Goal: Information Seeking & Learning: Find specific fact

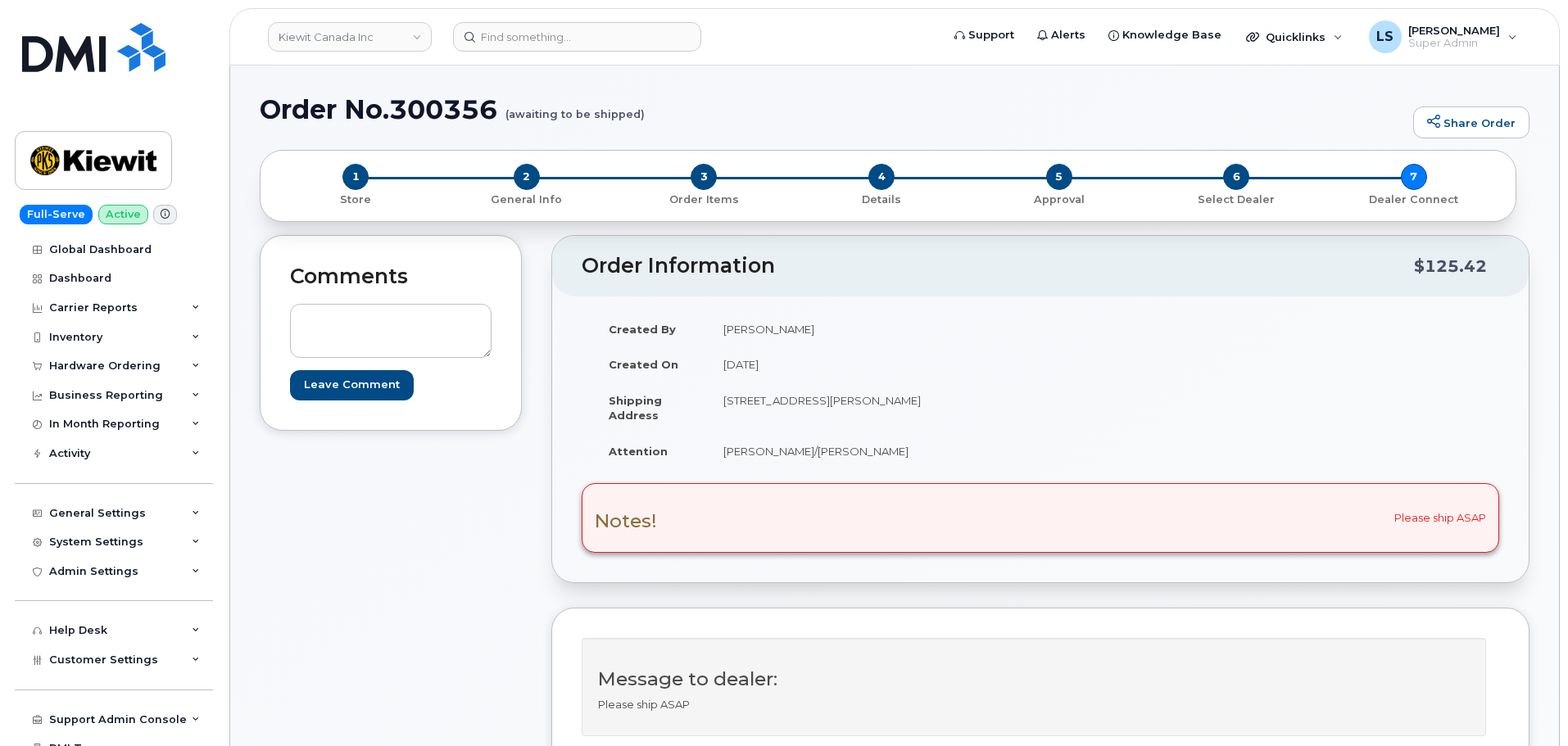
click at [628, 509] on div "Notes! Please ship ASAP" at bounding box center [1040, 517] width 917 height 69
click at [696, 538] on div "Notes! Please ship ASAP" at bounding box center [1040, 517] width 917 height 69
click at [547, 40] on input at bounding box center [577, 36] width 249 height 29
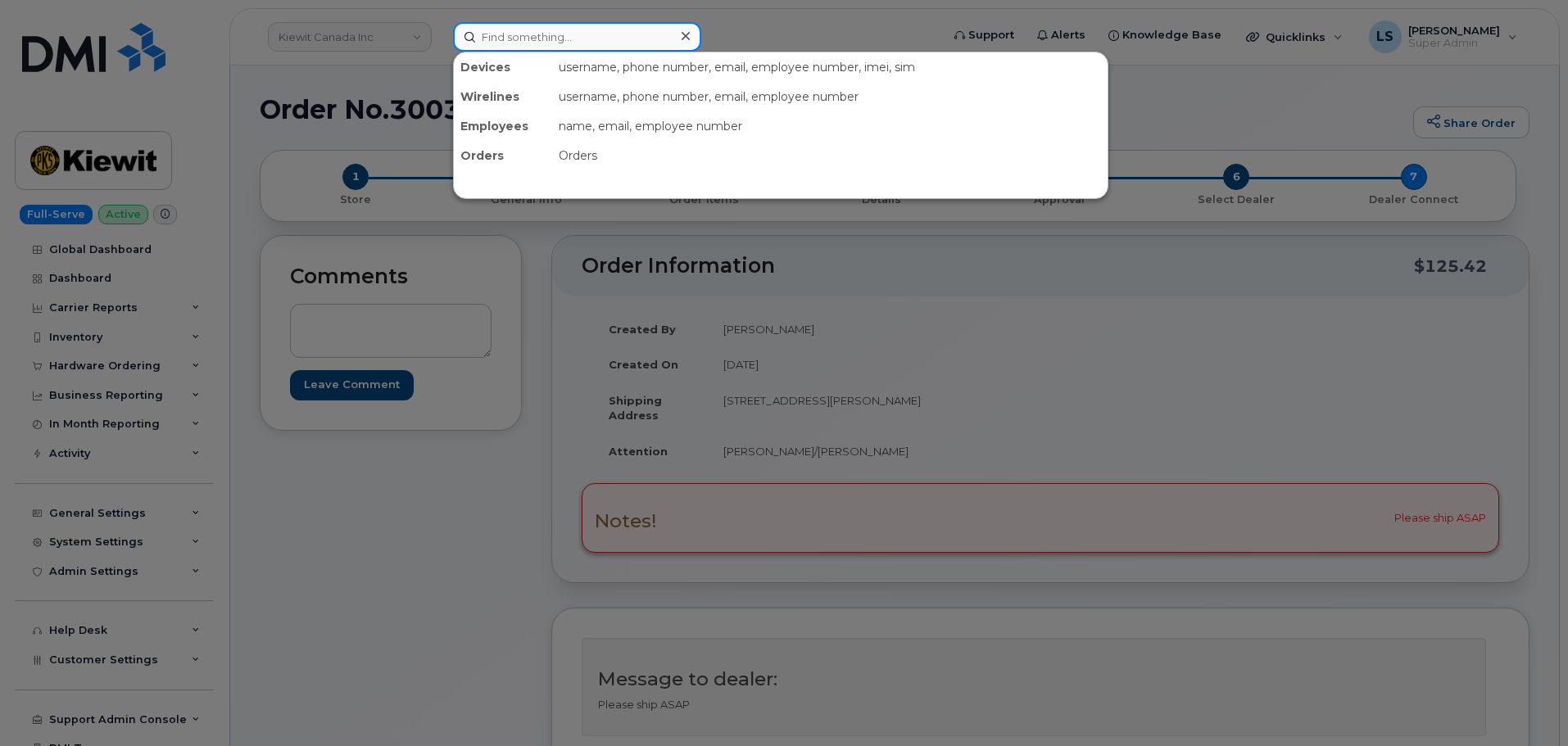
paste input "300356"
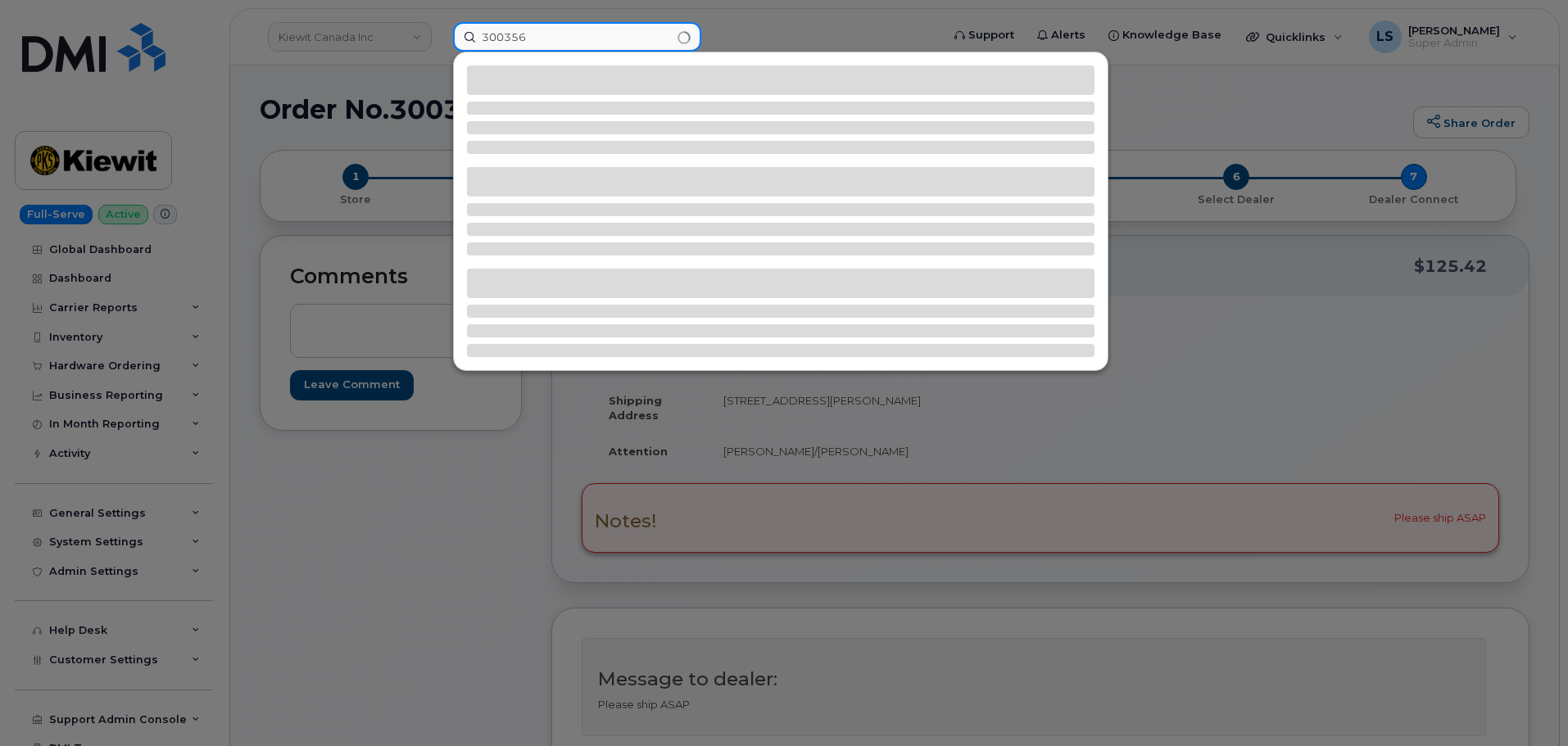
type input "300356"
drag, startPoint x: 383, startPoint y: 76, endPoint x: 390, endPoint y: 79, distance: 7.6
click at [390, 79] on div at bounding box center [784, 373] width 1568 height 746
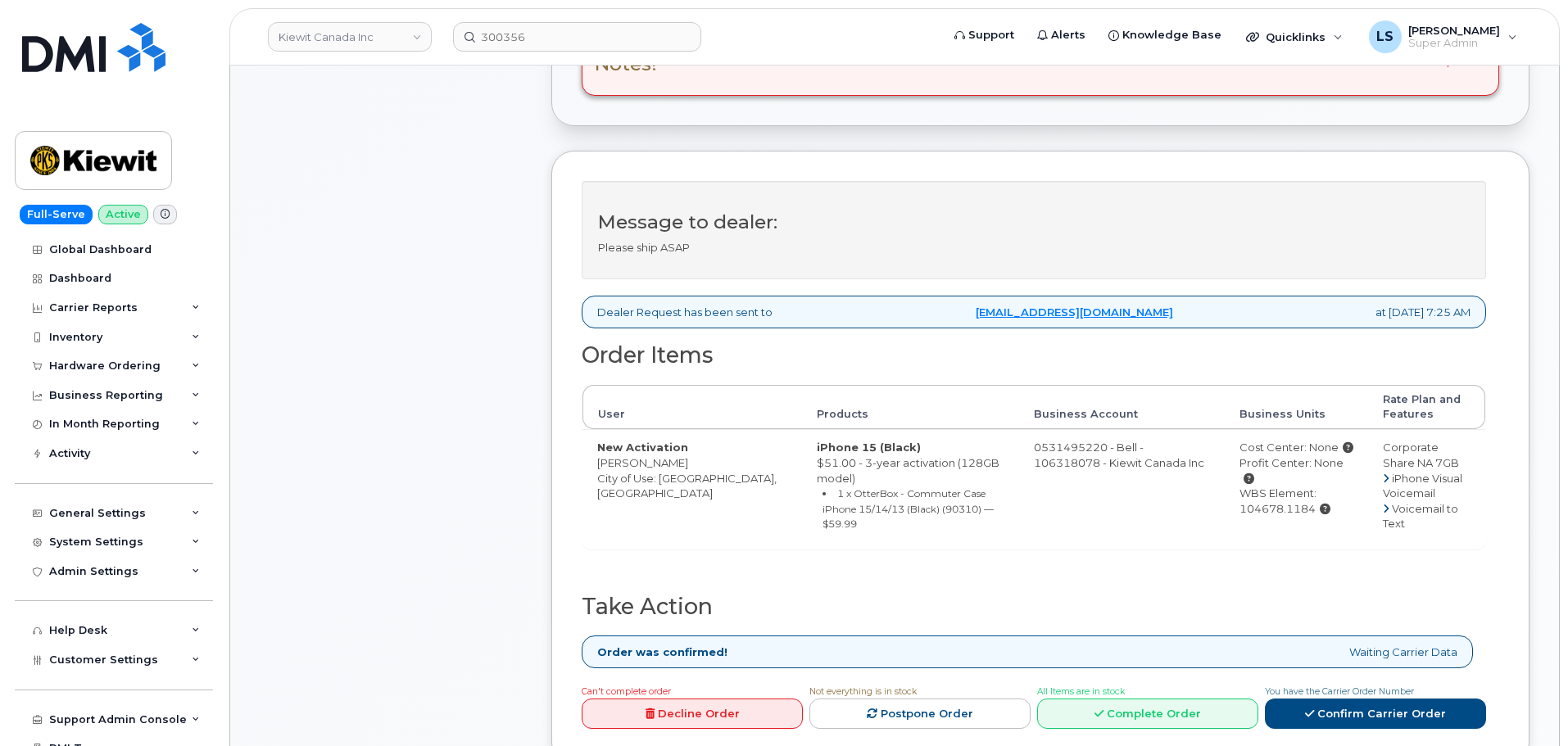
scroll to position [737, 0]
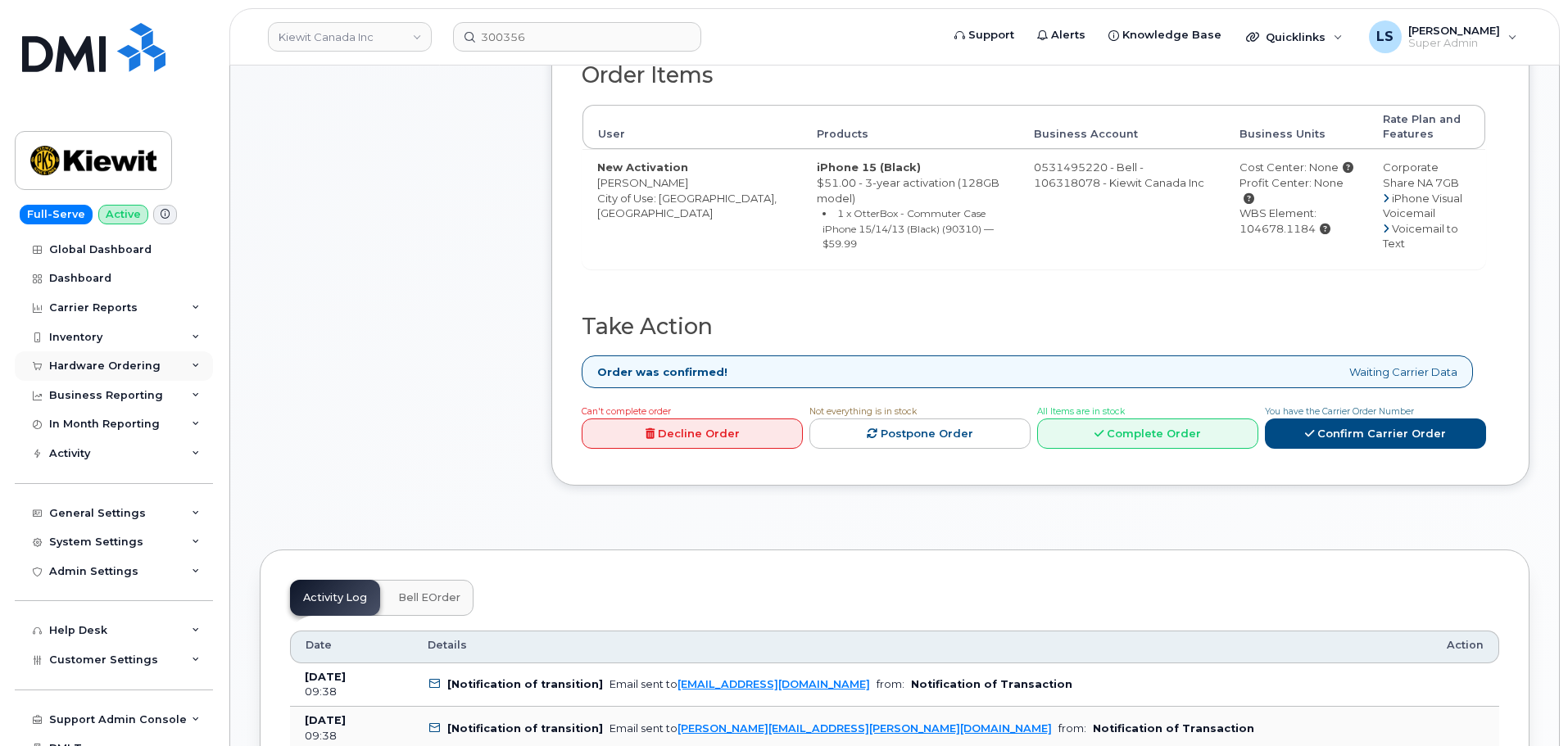
click at [183, 370] on div "Hardware Ordering" at bounding box center [114, 366] width 199 height 29
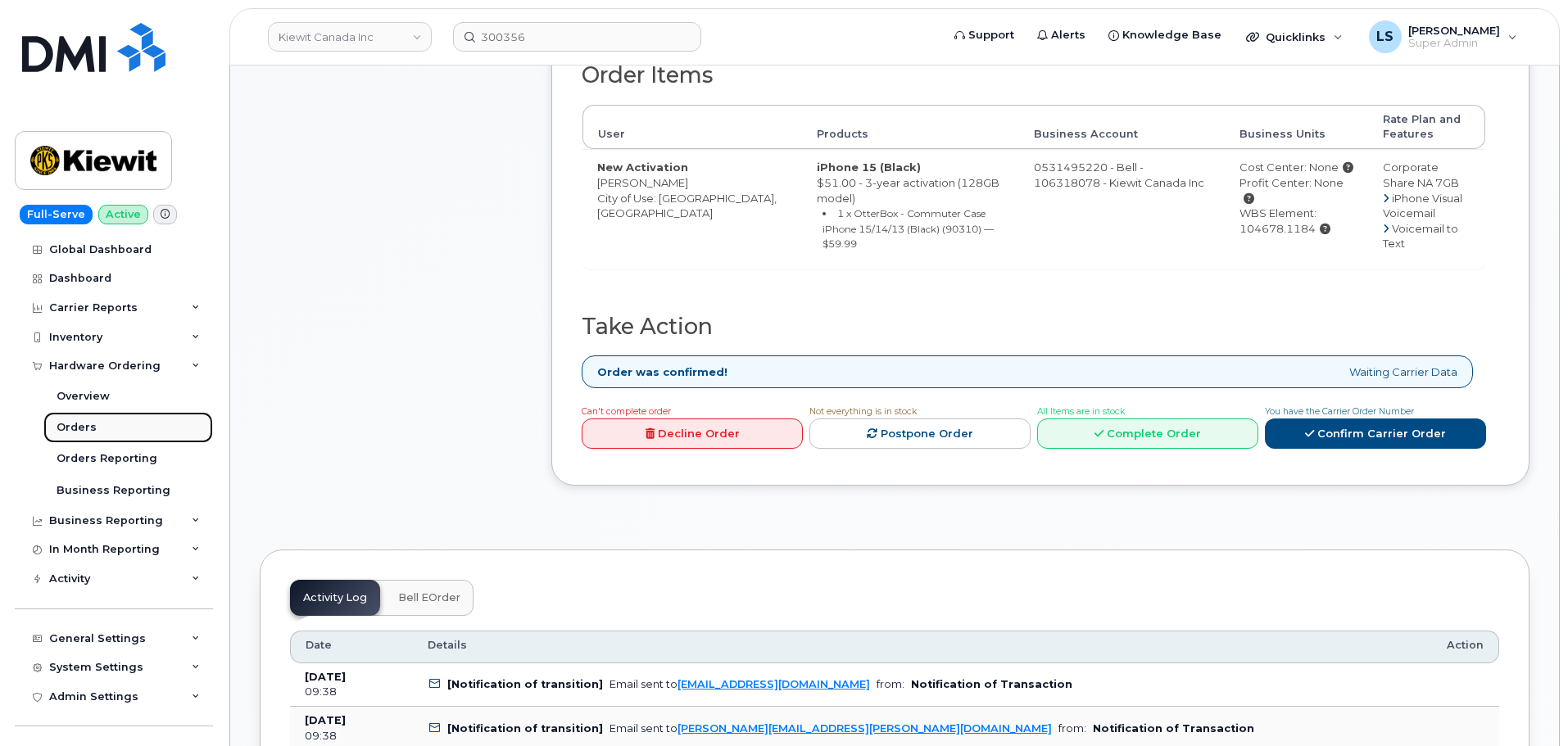
click at [125, 432] on link "Orders" at bounding box center [128, 427] width 169 height 31
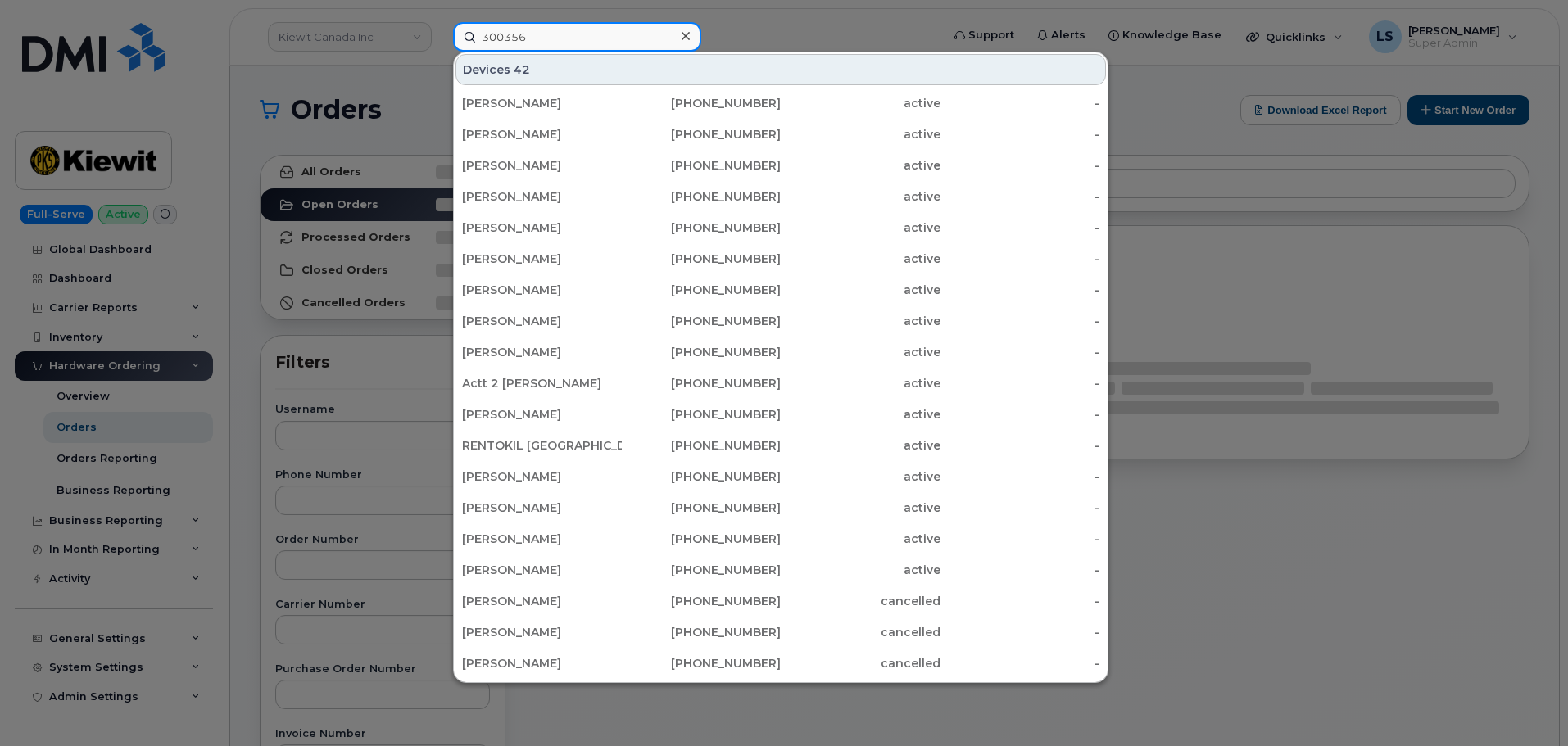
drag, startPoint x: 492, startPoint y: 48, endPoint x: 395, endPoint y: 67, distance: 98.8
click at [440, 52] on div "300356 Devices 42 Dina Bogomazova 519-385-0637 active - Tracy Nutt 705-690-2855…" at bounding box center [691, 36] width 503 height 29
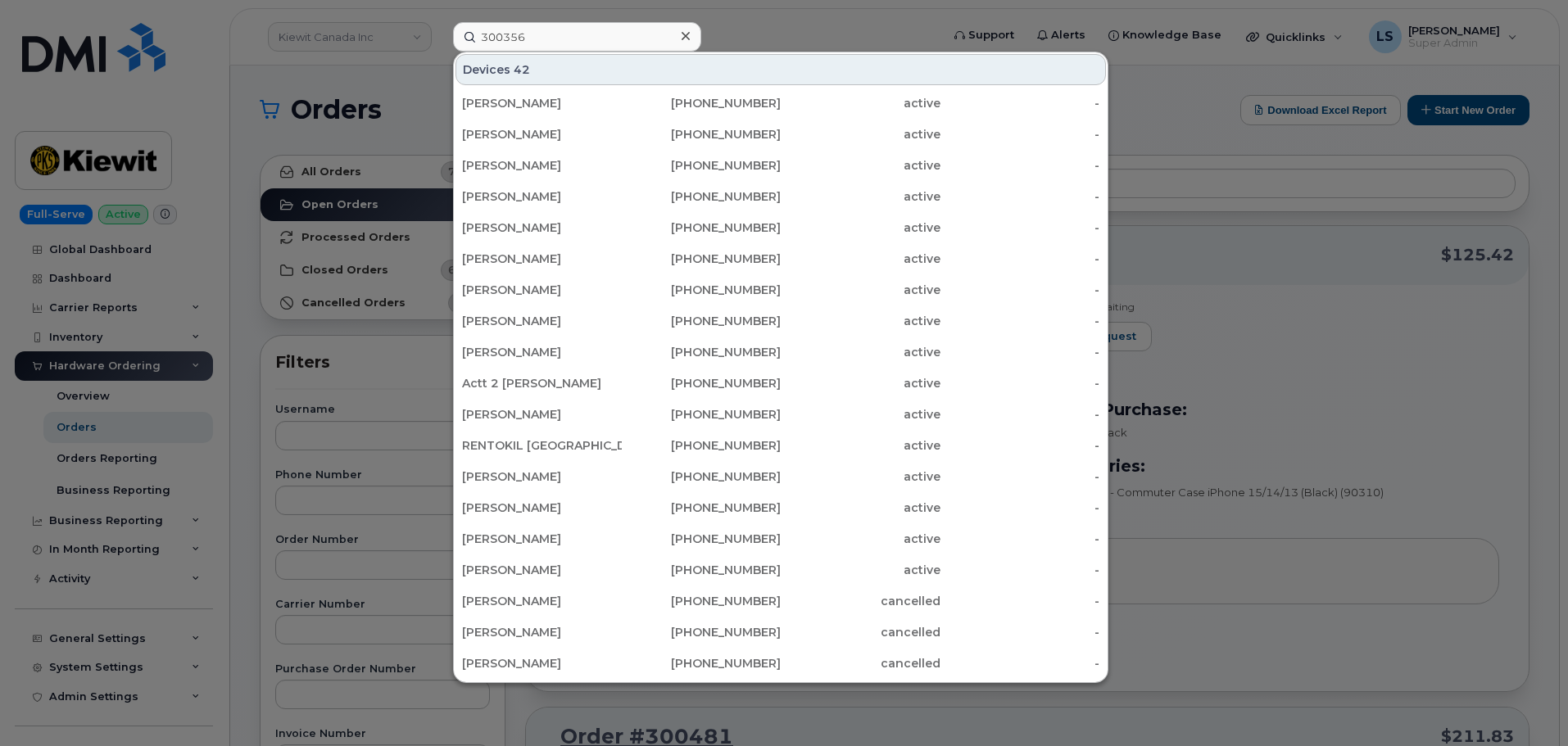
click at [371, 113] on div at bounding box center [784, 373] width 1568 height 746
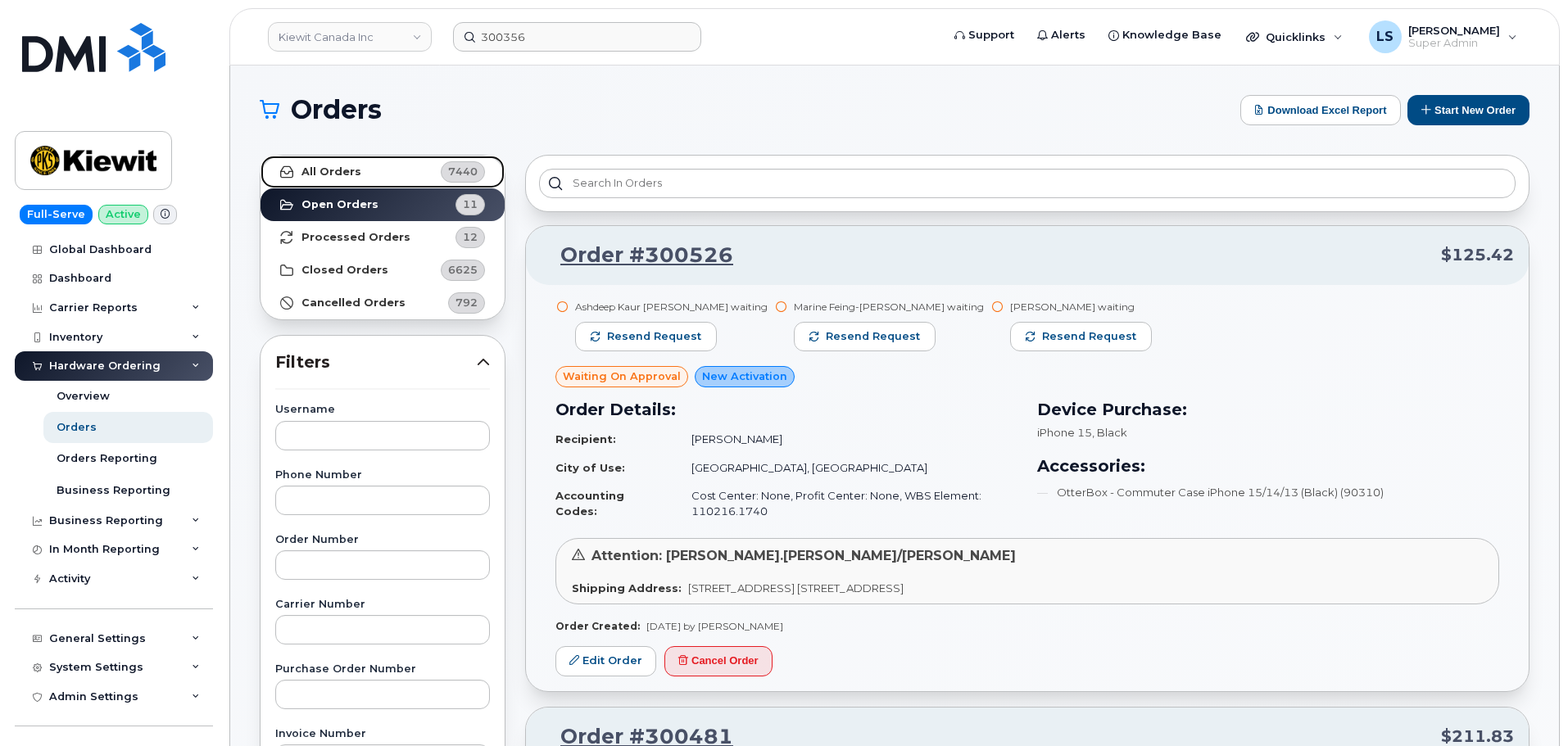
click at [428, 173] on link "All Orders 7440" at bounding box center [383, 172] width 244 height 33
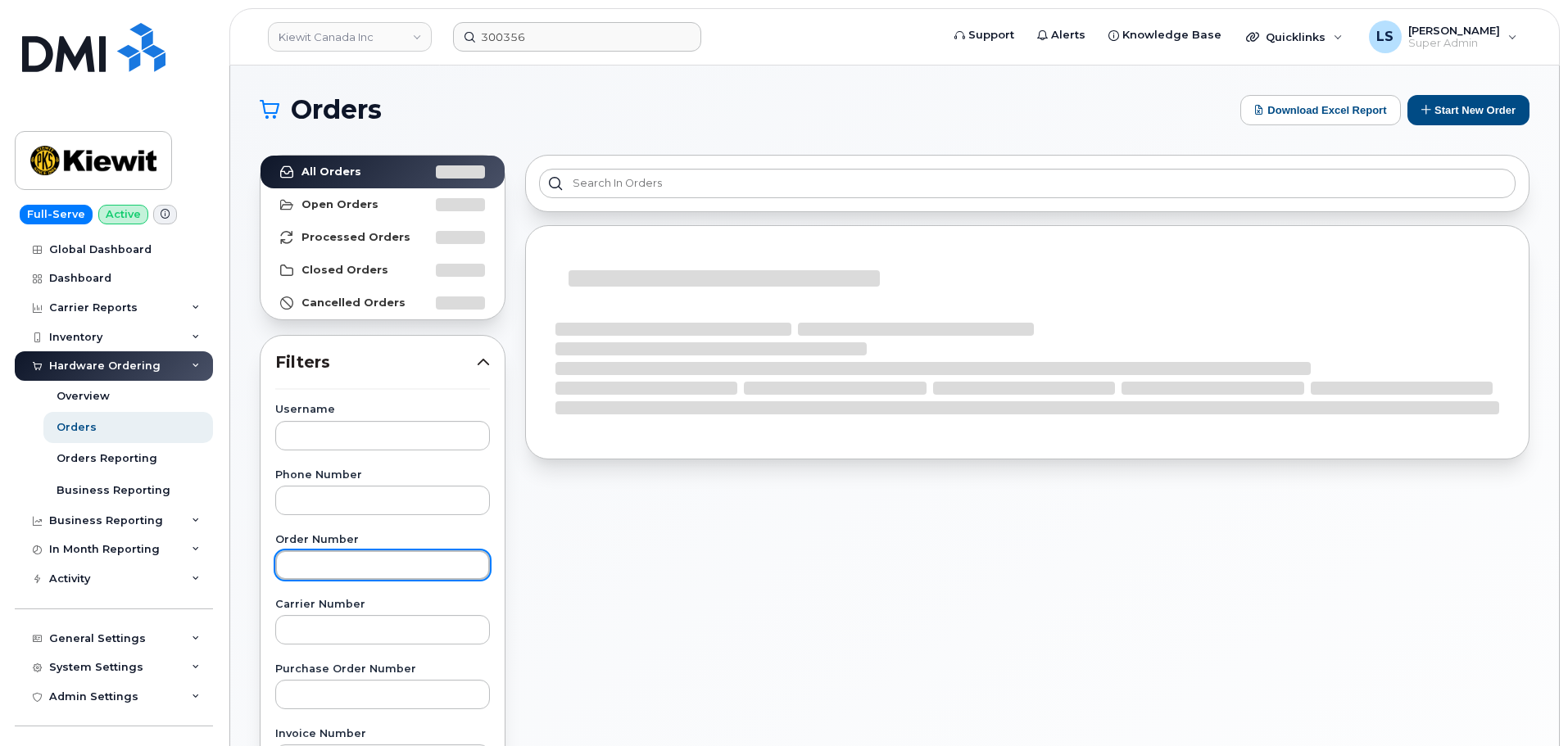
click at [427, 562] on input "text" at bounding box center [382, 564] width 215 height 29
paste input "300356"
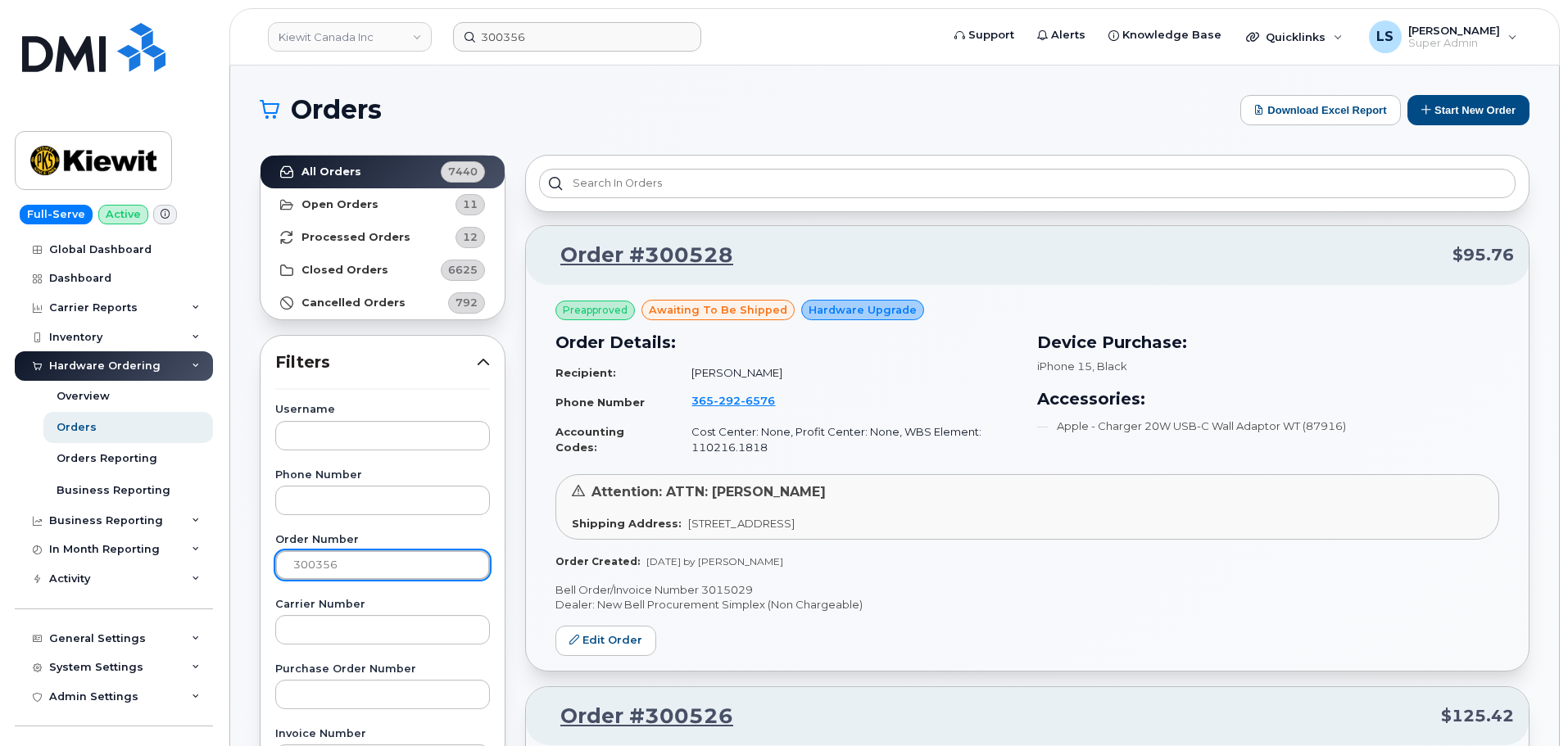
type input "300356"
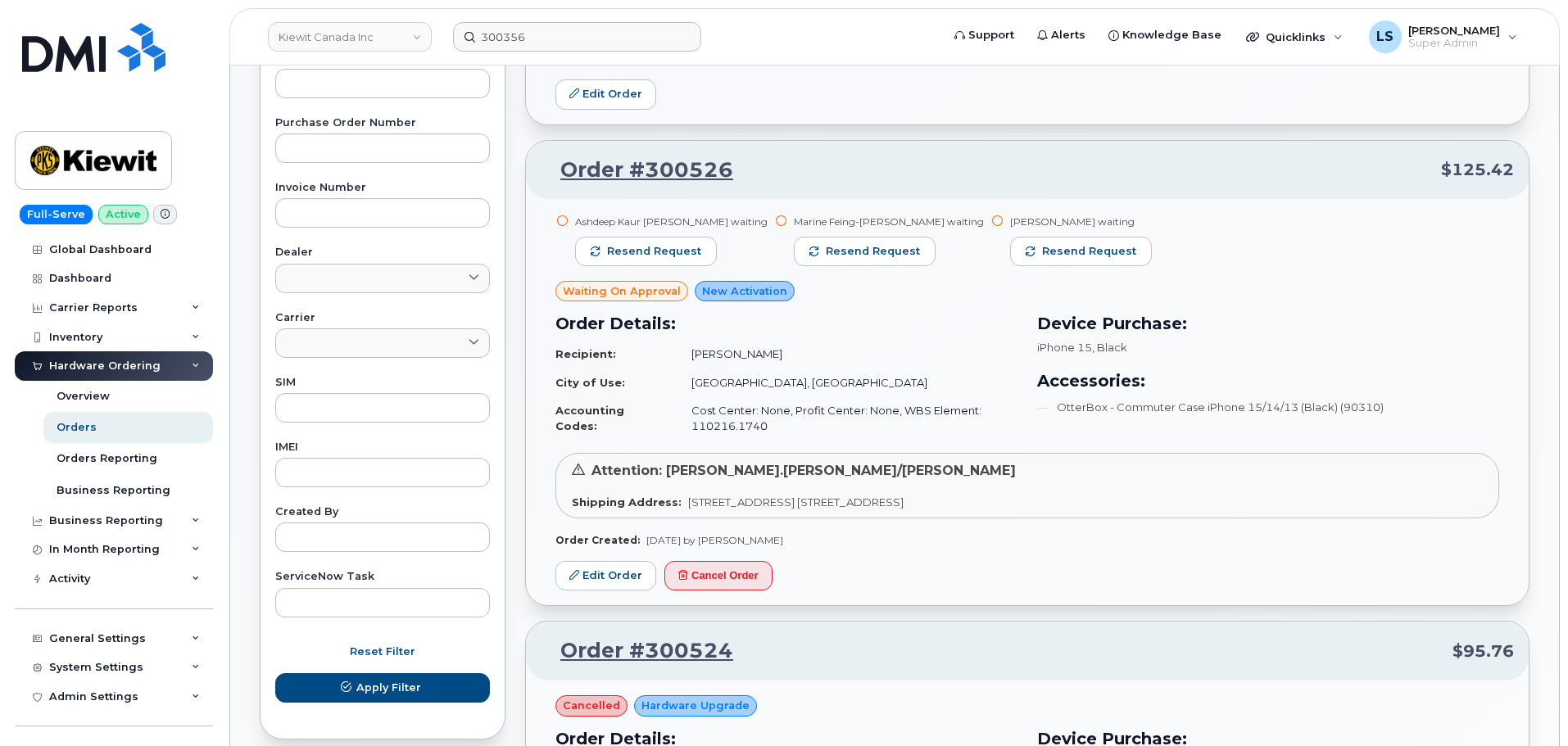
scroll to position [574, 0]
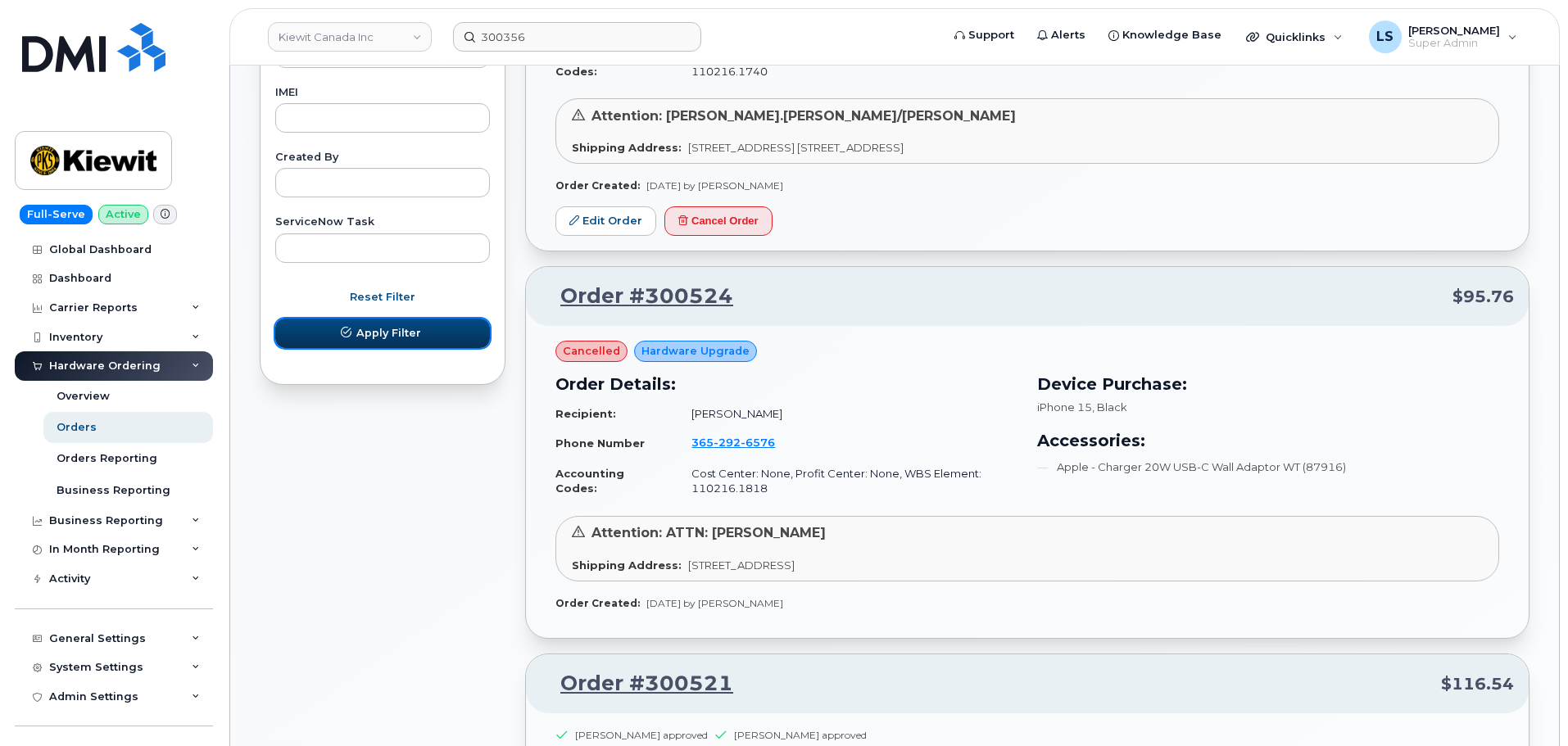
click at [421, 338] on button "Apply Filter" at bounding box center [382, 333] width 215 height 29
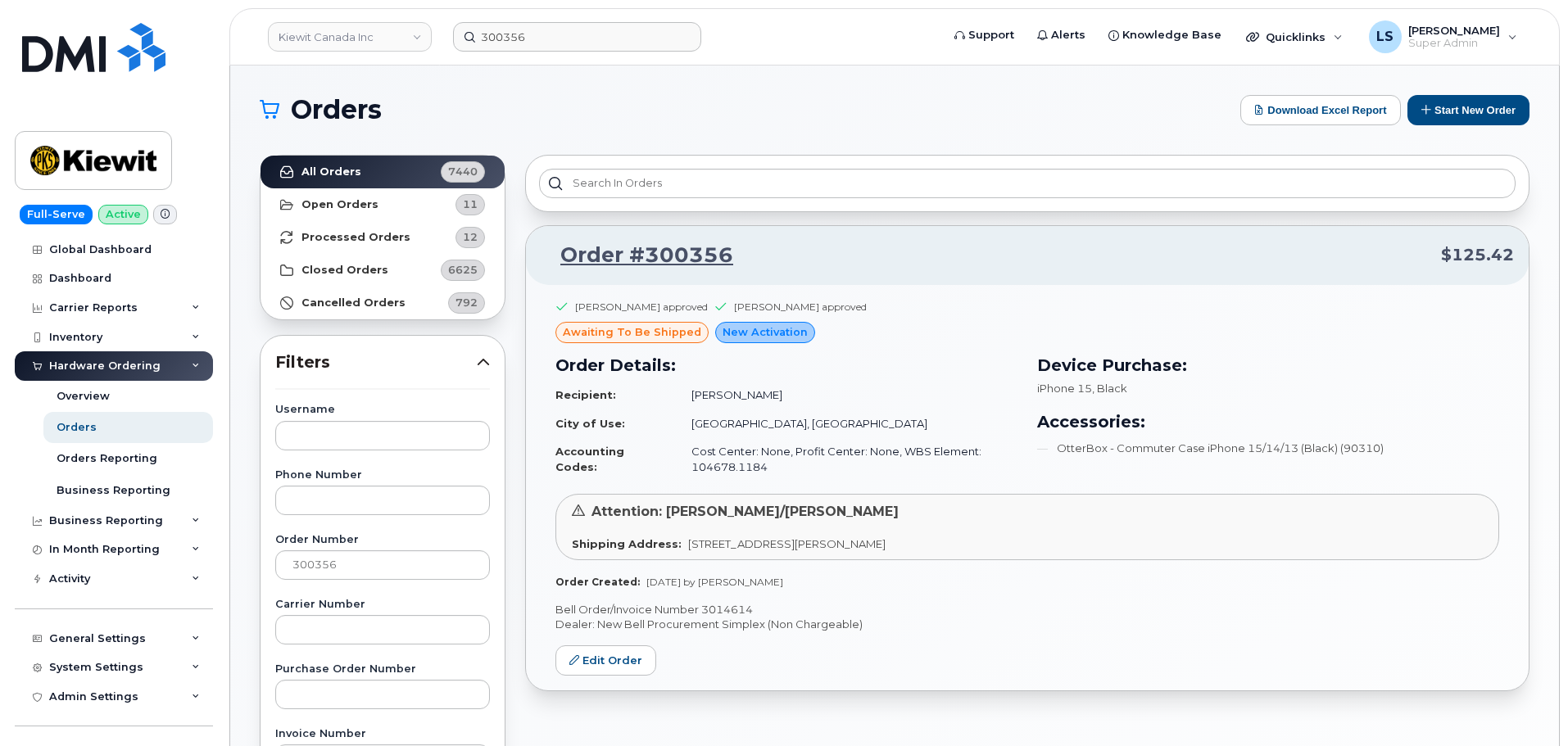
scroll to position [82, 0]
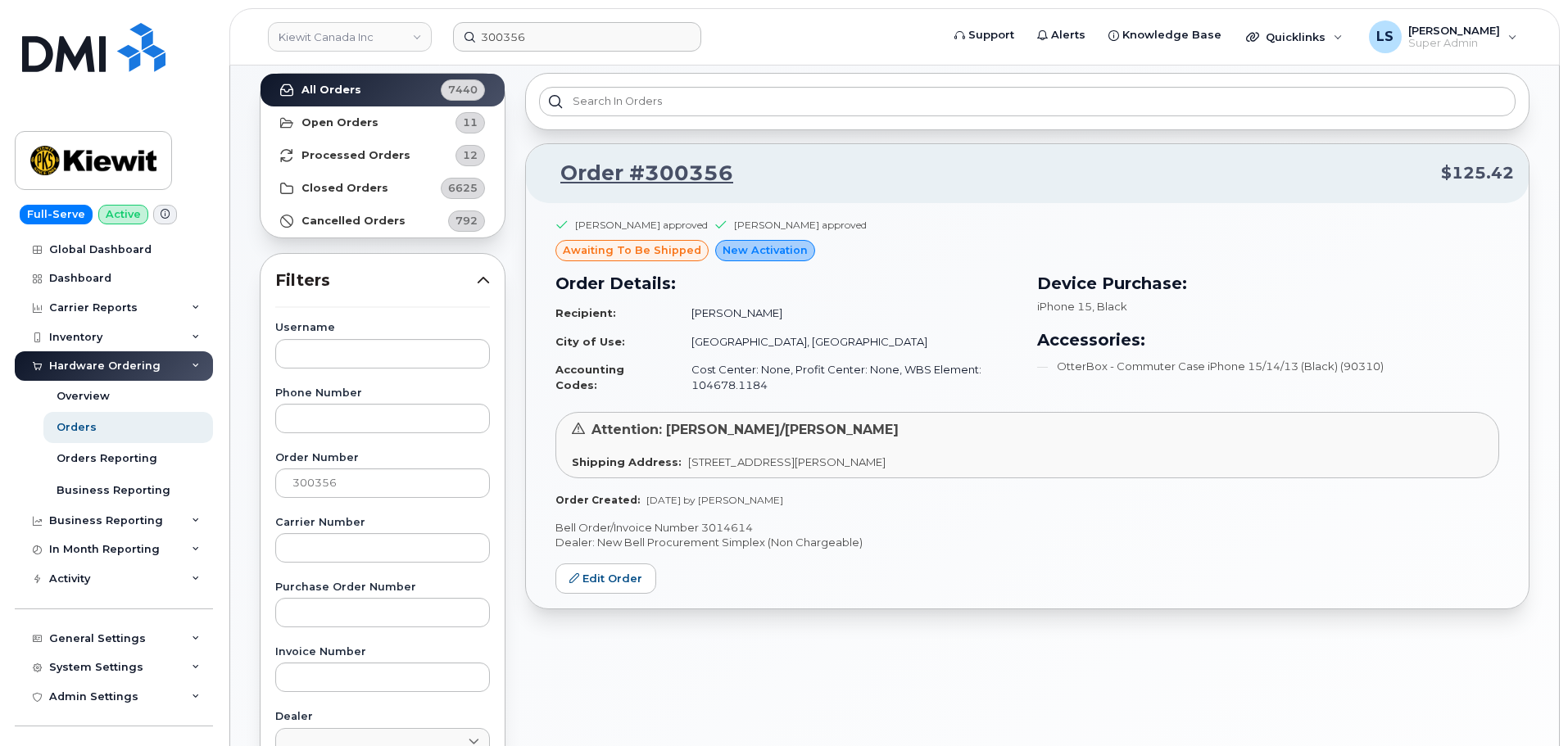
click at [725, 520] on p "Bell Order/Invoice Number 3014614" at bounding box center [1027, 528] width 944 height 15
click at [726, 521] on p "Bell Order/Invoice Number 3014614" at bounding box center [1027, 528] width 944 height 15
copy p "3014614"
click at [875, 562] on div "Stanley Carriere approved Paul Andrews approved awaiting to be shipped New Acti…" at bounding box center [1027, 406] width 1003 height 406
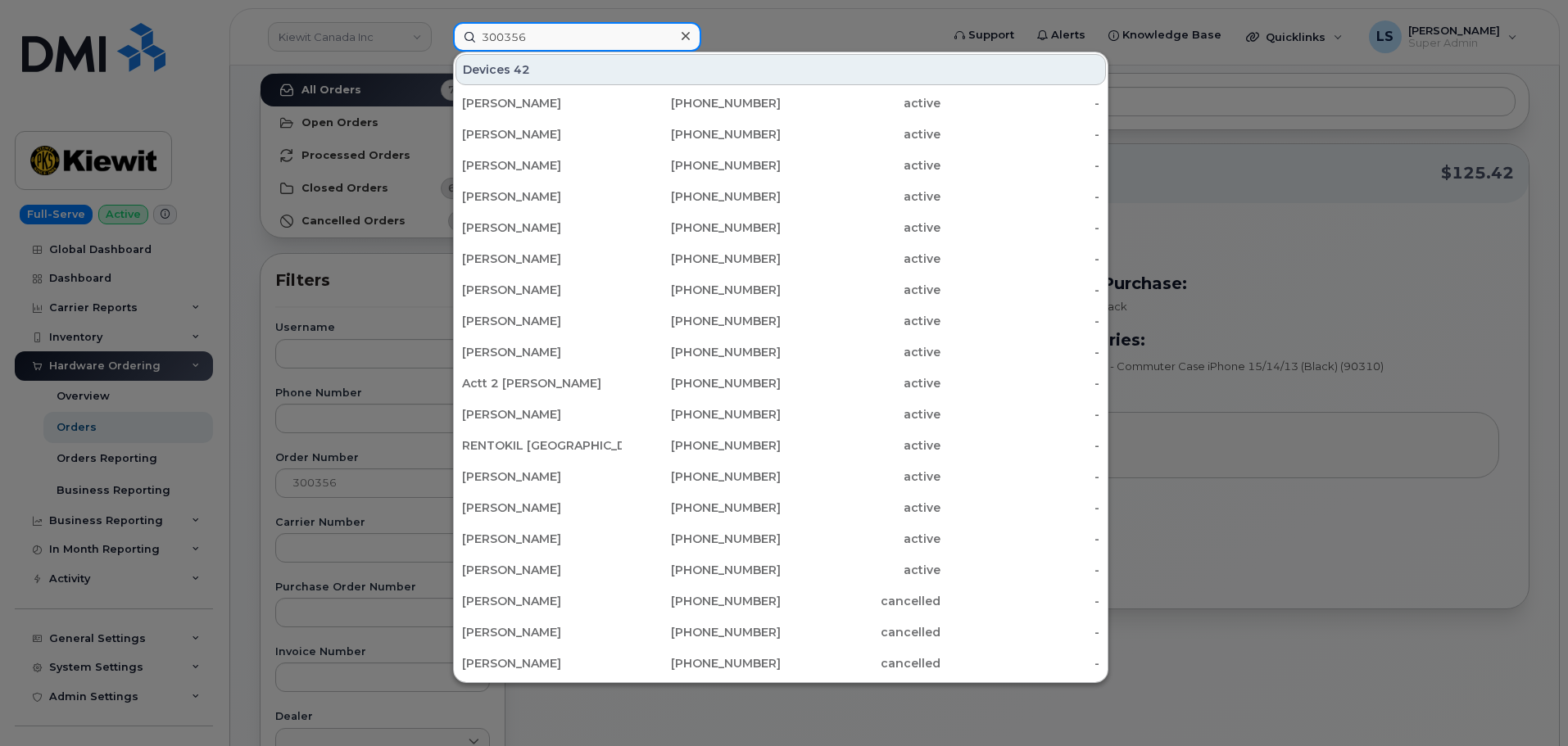
drag, startPoint x: 588, startPoint y: 38, endPoint x: 310, endPoint y: 62, distance: 279.0
click at [440, 52] on div "300356 Devices 42 Dina Bogomazova 519-385-0637 active - Tracy Nutt 705-690-2855…" at bounding box center [691, 36] width 503 height 29
paste input "9083808543"
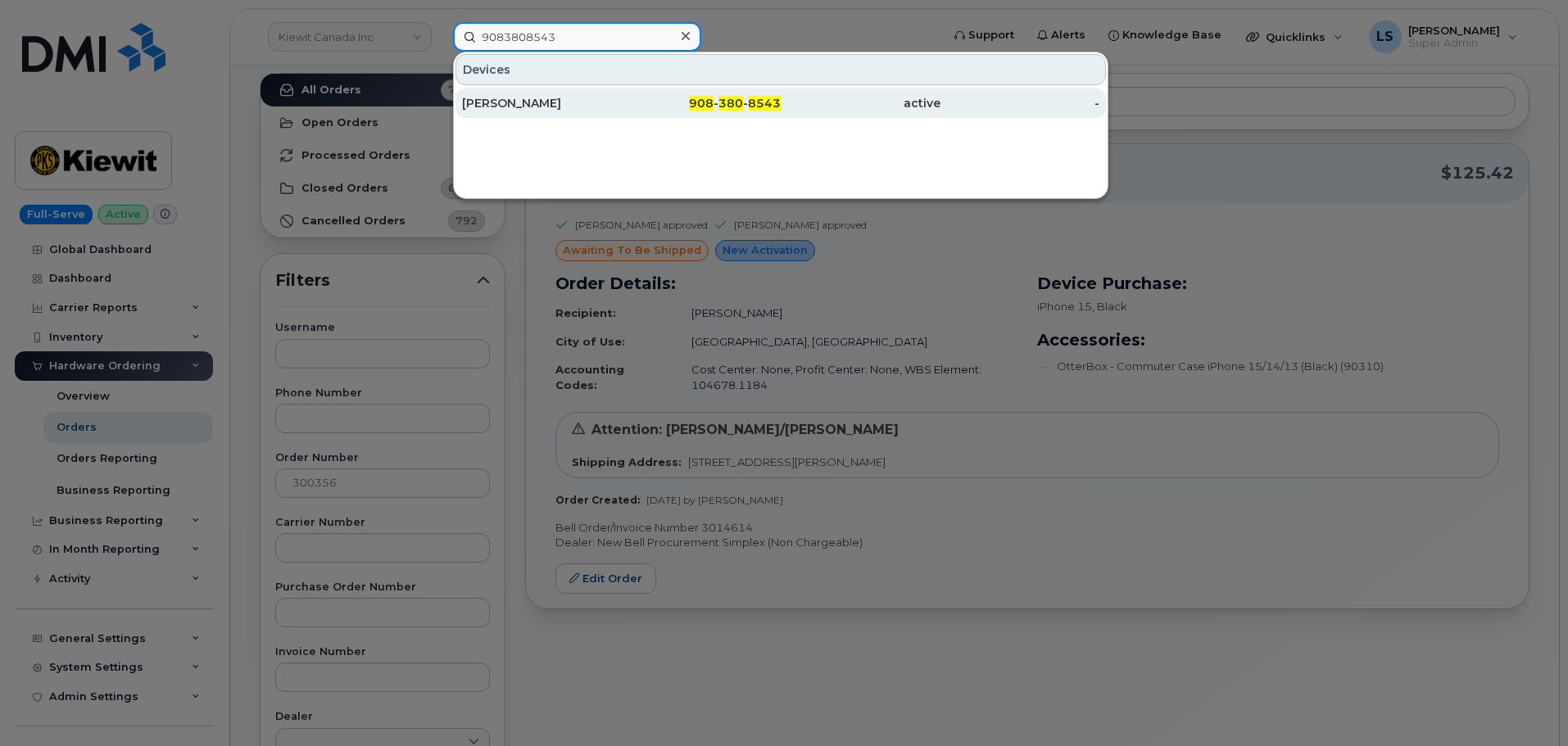
type input "9083808543"
click at [574, 99] on div "Jamel Gibson" at bounding box center [542, 103] width 160 height 16
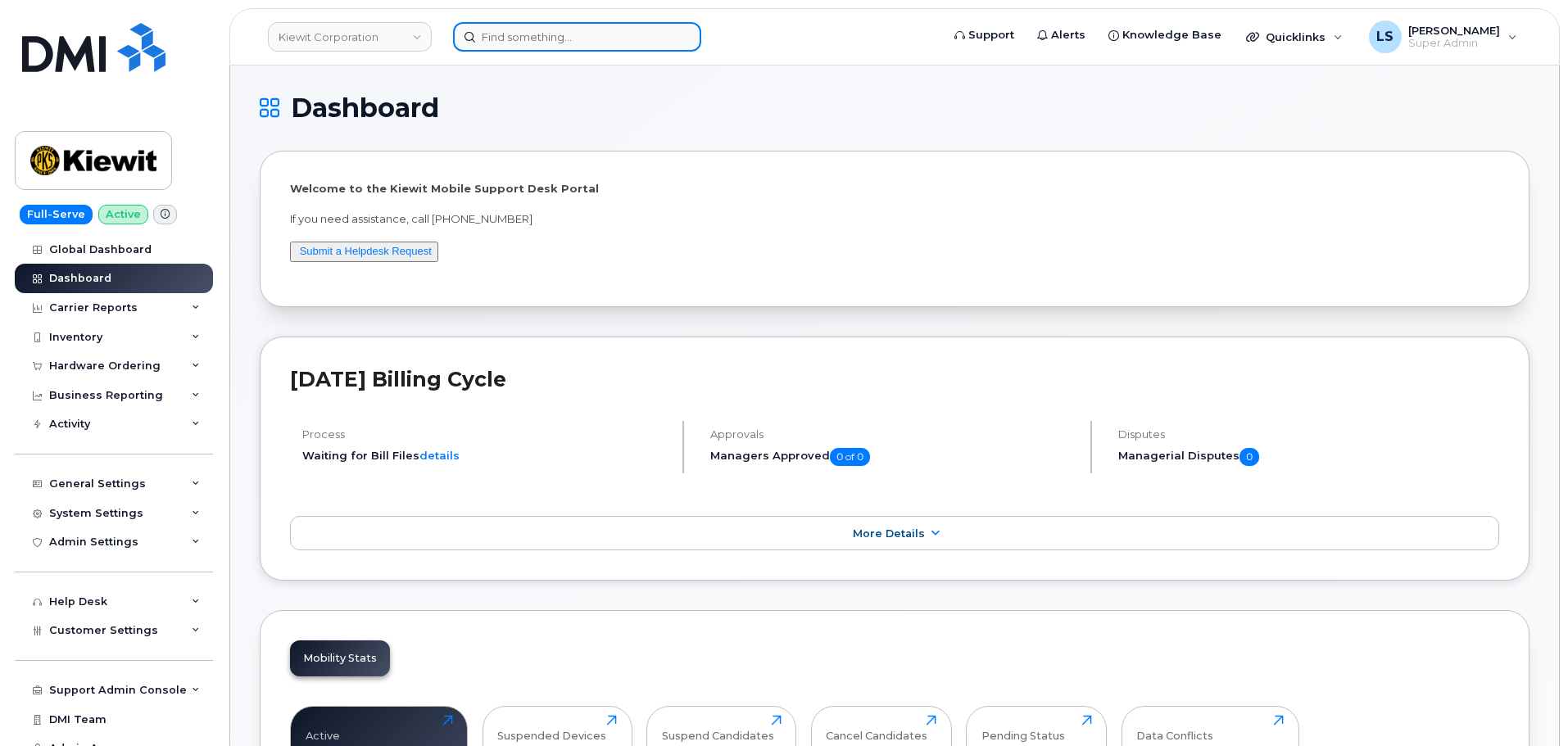
click at [549, 42] on input at bounding box center [577, 36] width 249 height 29
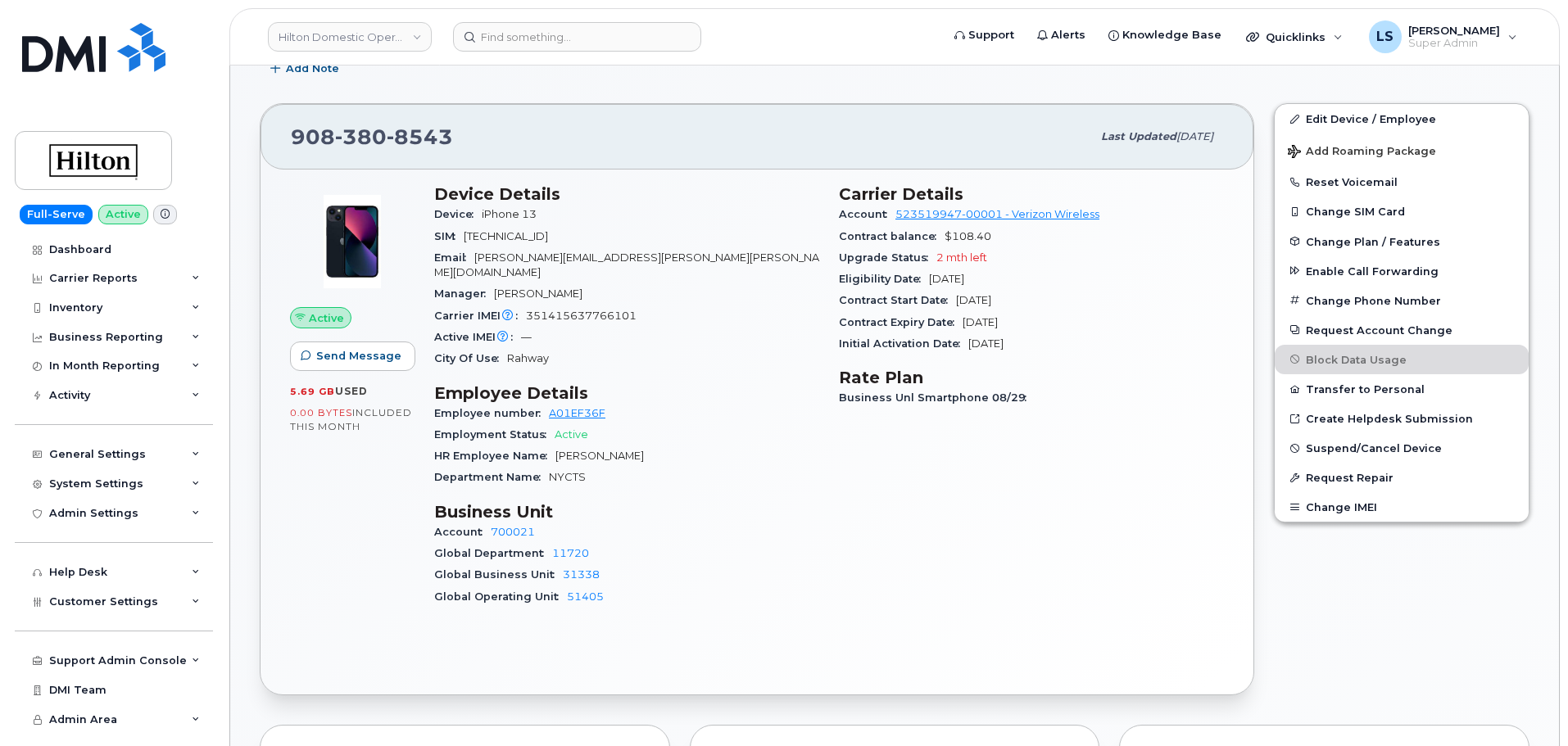
scroll to position [246, 0]
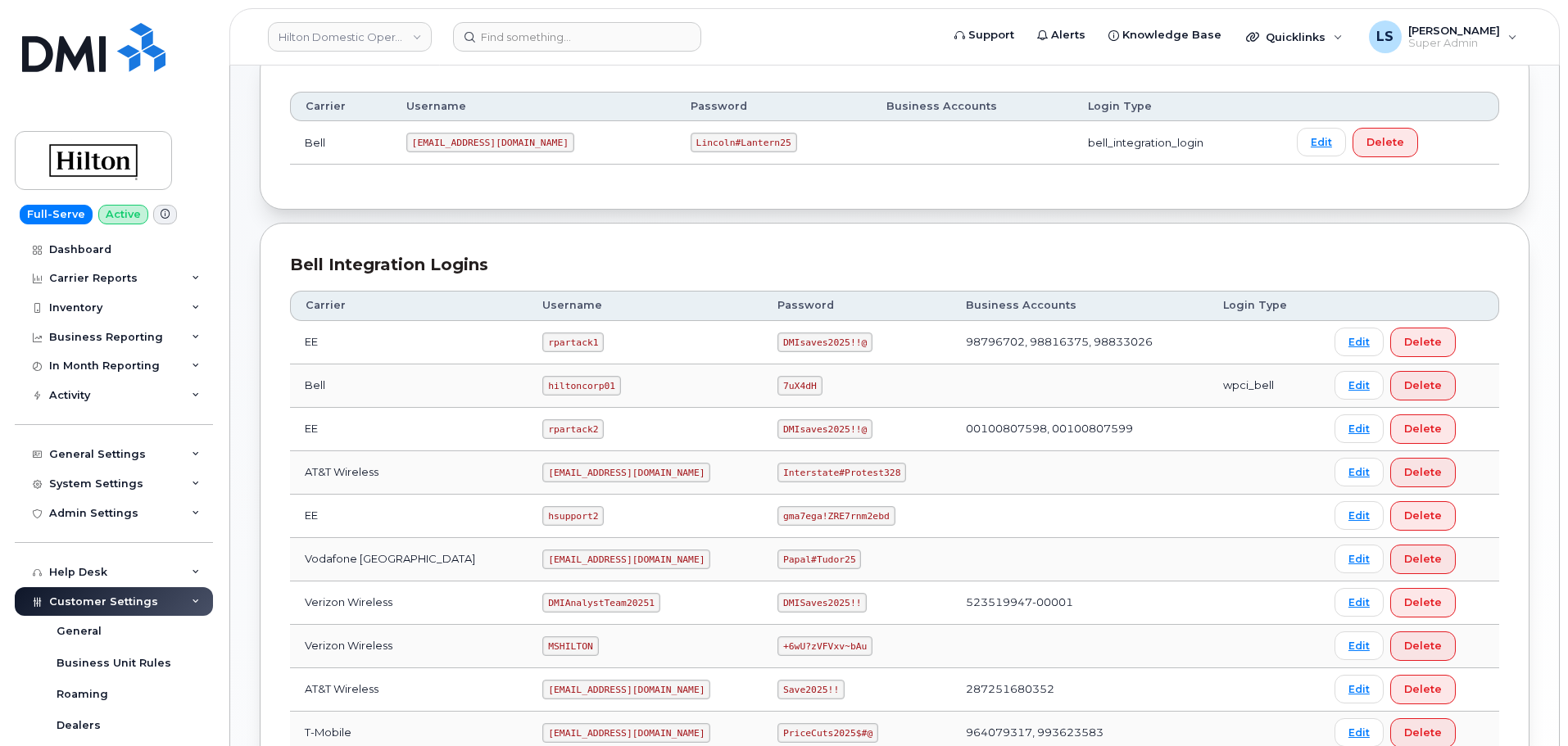
scroll to position [409, 0]
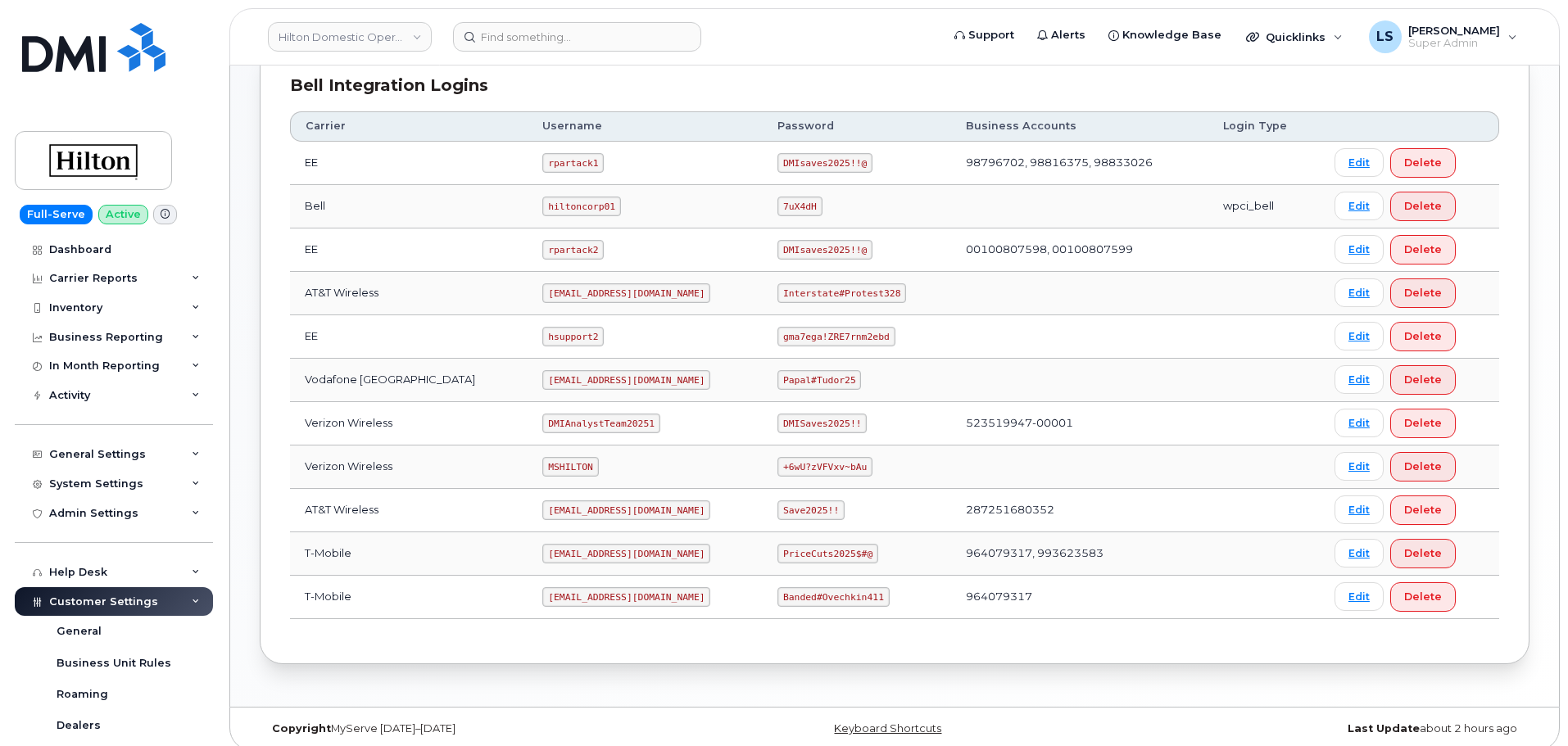
click at [810, 469] on code "+6wU?zVFVxv~bAu" at bounding box center [825, 466] width 96 height 20
click at [809, 469] on code "+6wU?zVFVxv~bAu" at bounding box center [825, 466] width 96 height 20
click at [809, 468] on code "+6wU?zVFVxv~bAu" at bounding box center [825, 466] width 96 height 20
copy code "+6wU?zVFVxv~bAu"
